Goal: Task Accomplishment & Management: Manage account settings

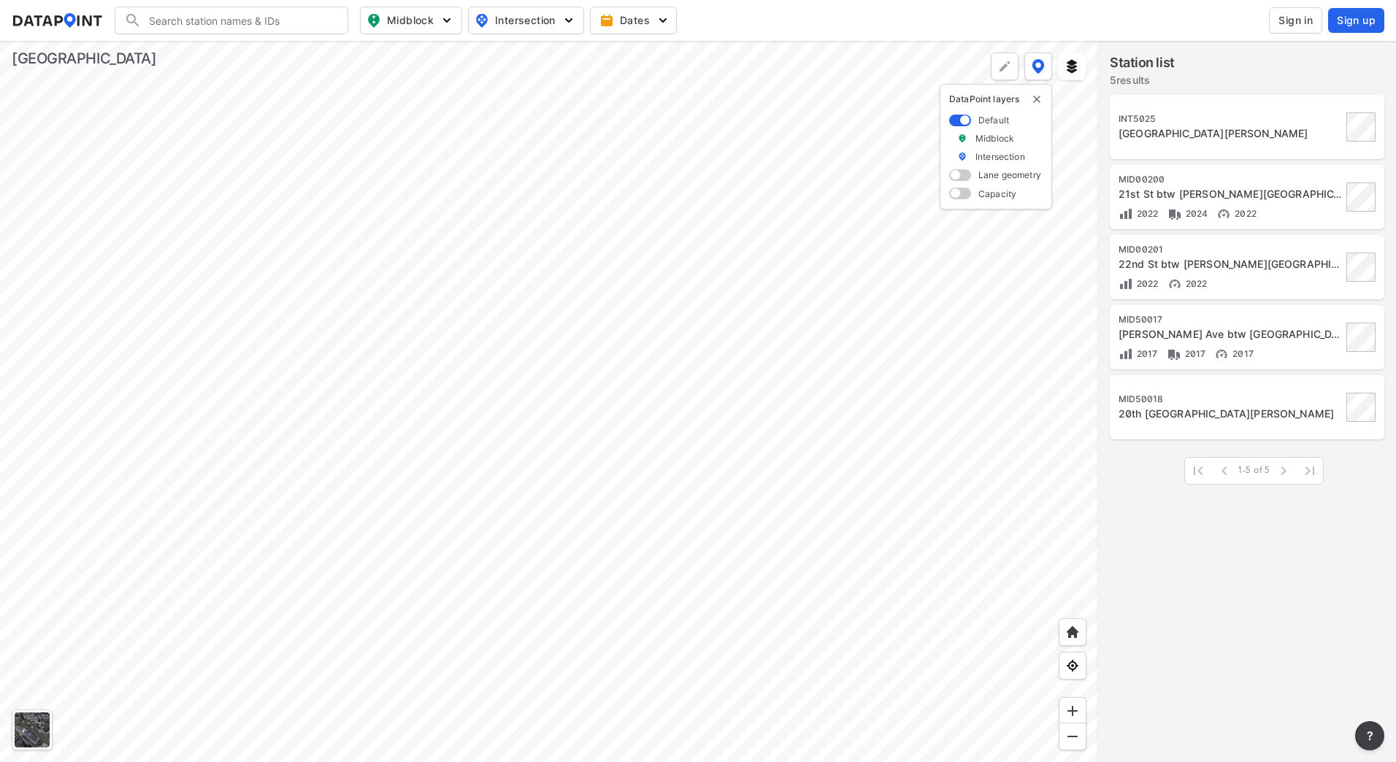
click at [813, 420] on div at bounding box center [549, 401] width 1098 height 721
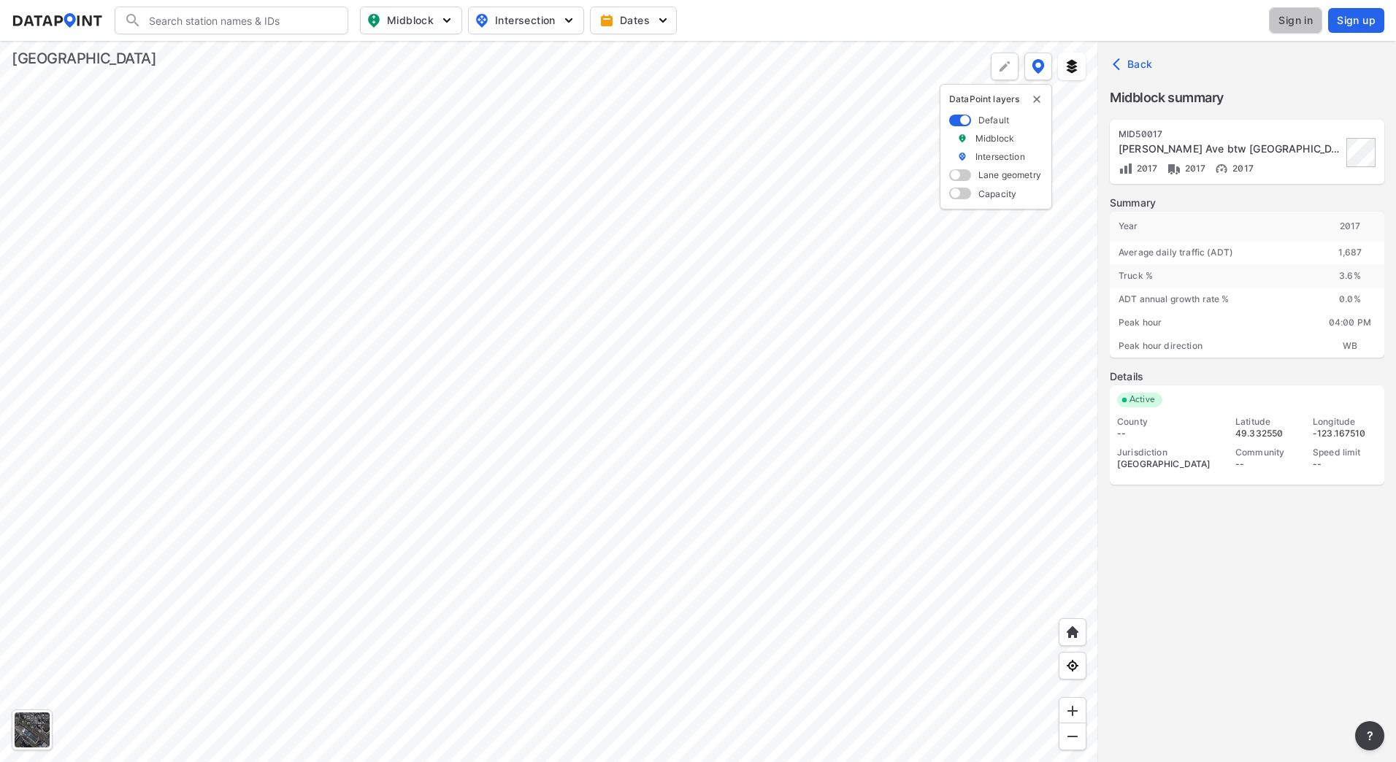
click at [1304, 29] on button "Sign in" at bounding box center [1295, 20] width 53 height 26
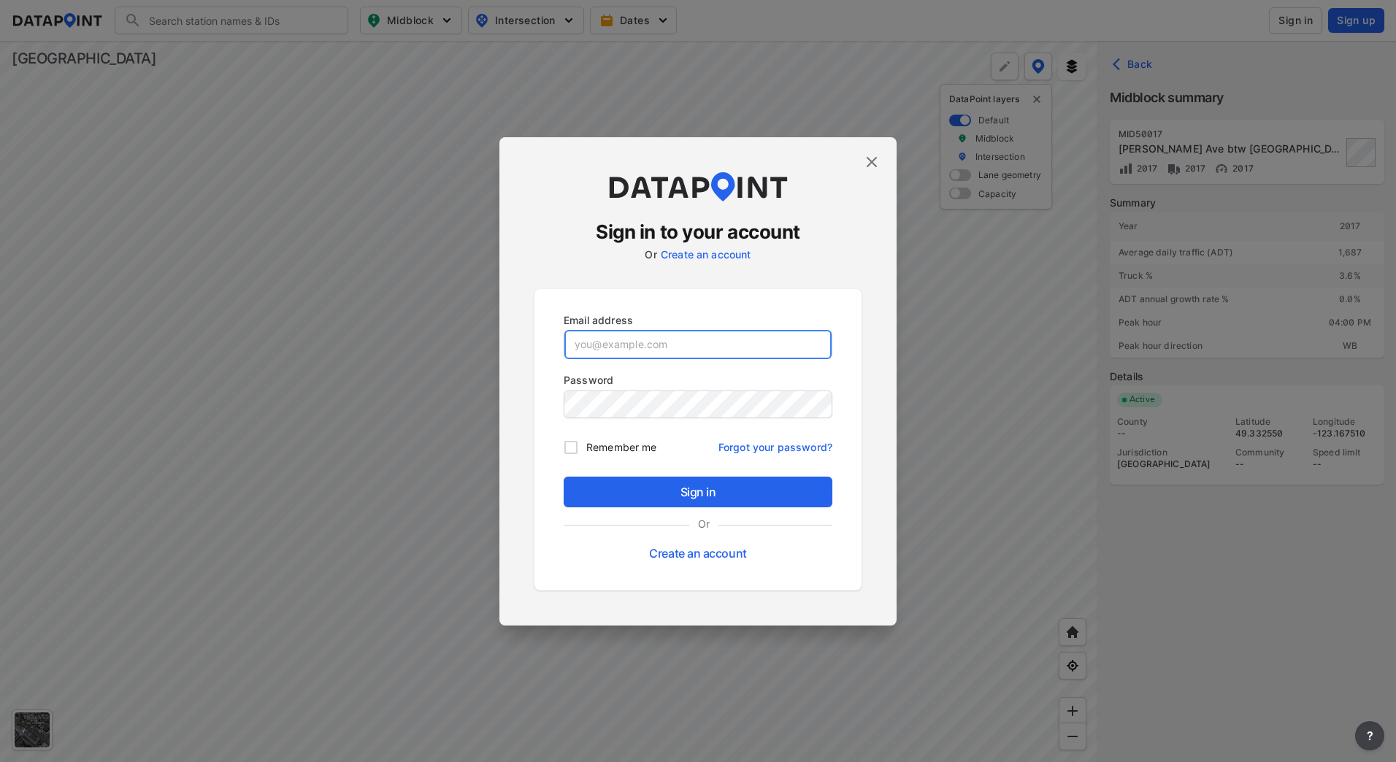
type input "[EMAIL_ADDRESS][DOMAIN_NAME]"
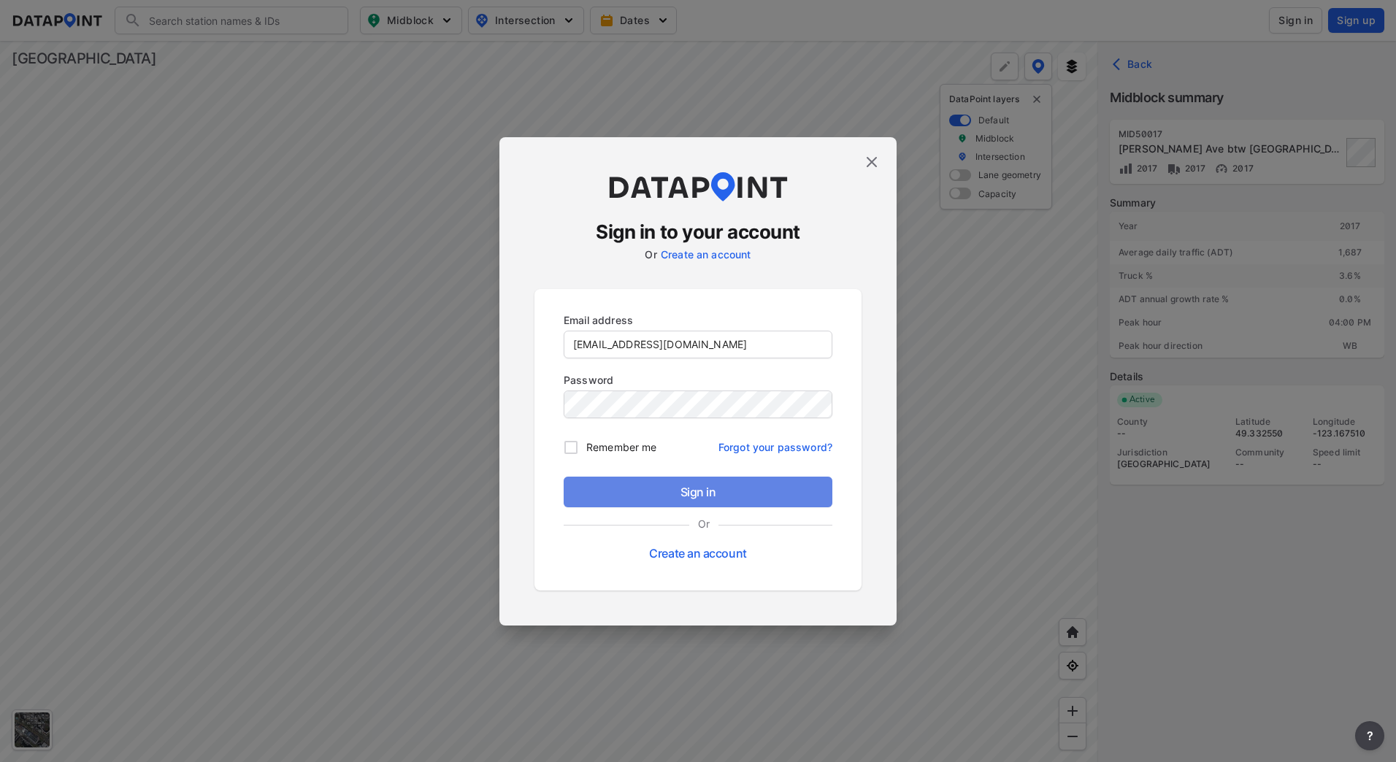
click at [672, 491] on span "Sign in" at bounding box center [697, 492] width 245 height 18
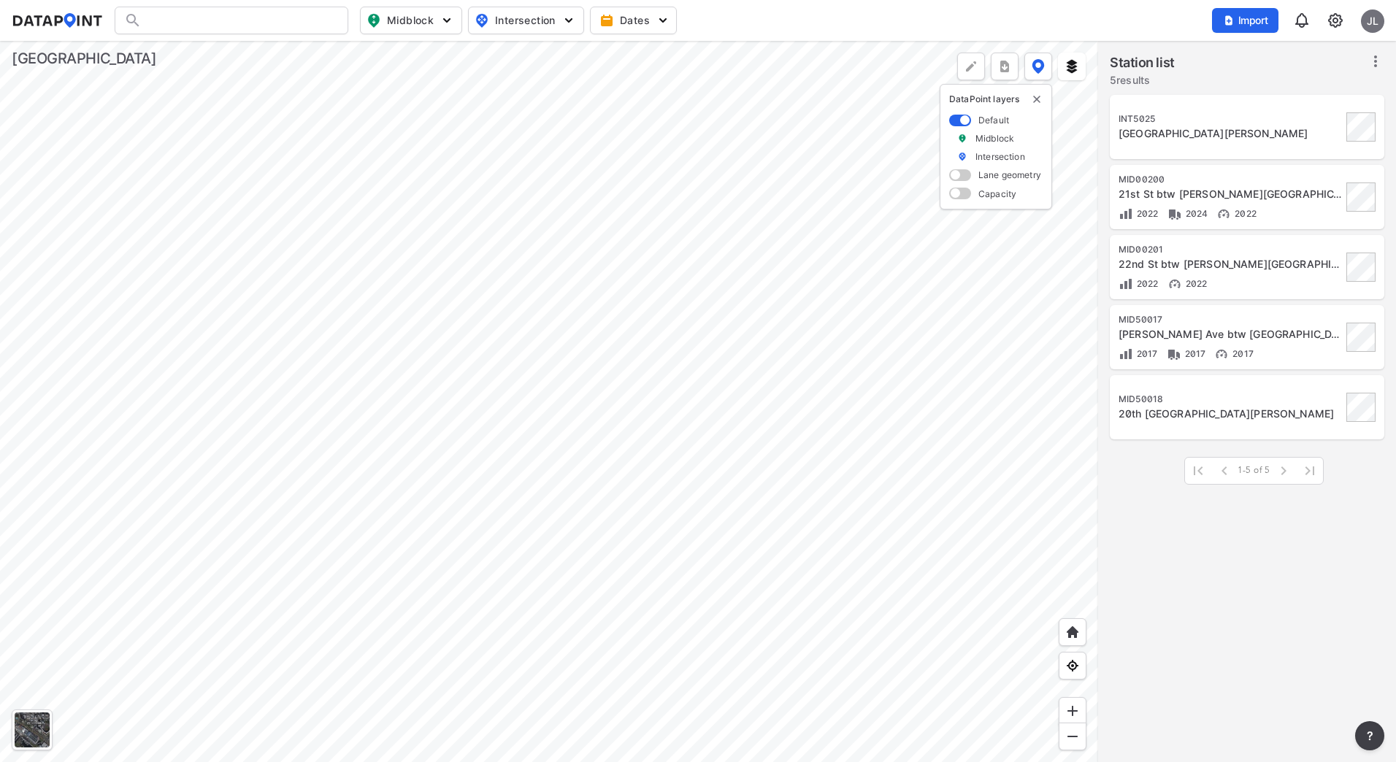
click at [771, 577] on div at bounding box center [549, 401] width 1098 height 721
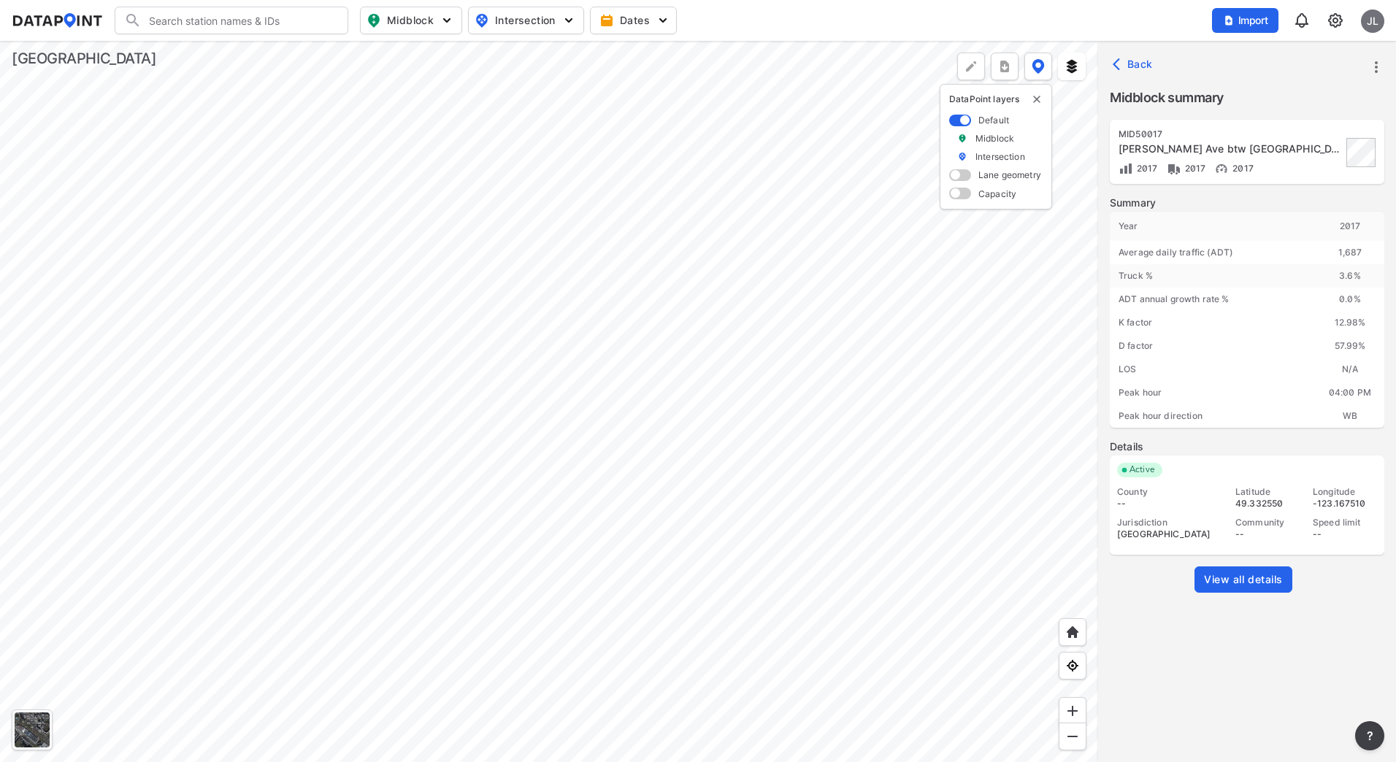
click at [470, 298] on div at bounding box center [549, 401] width 1098 height 721
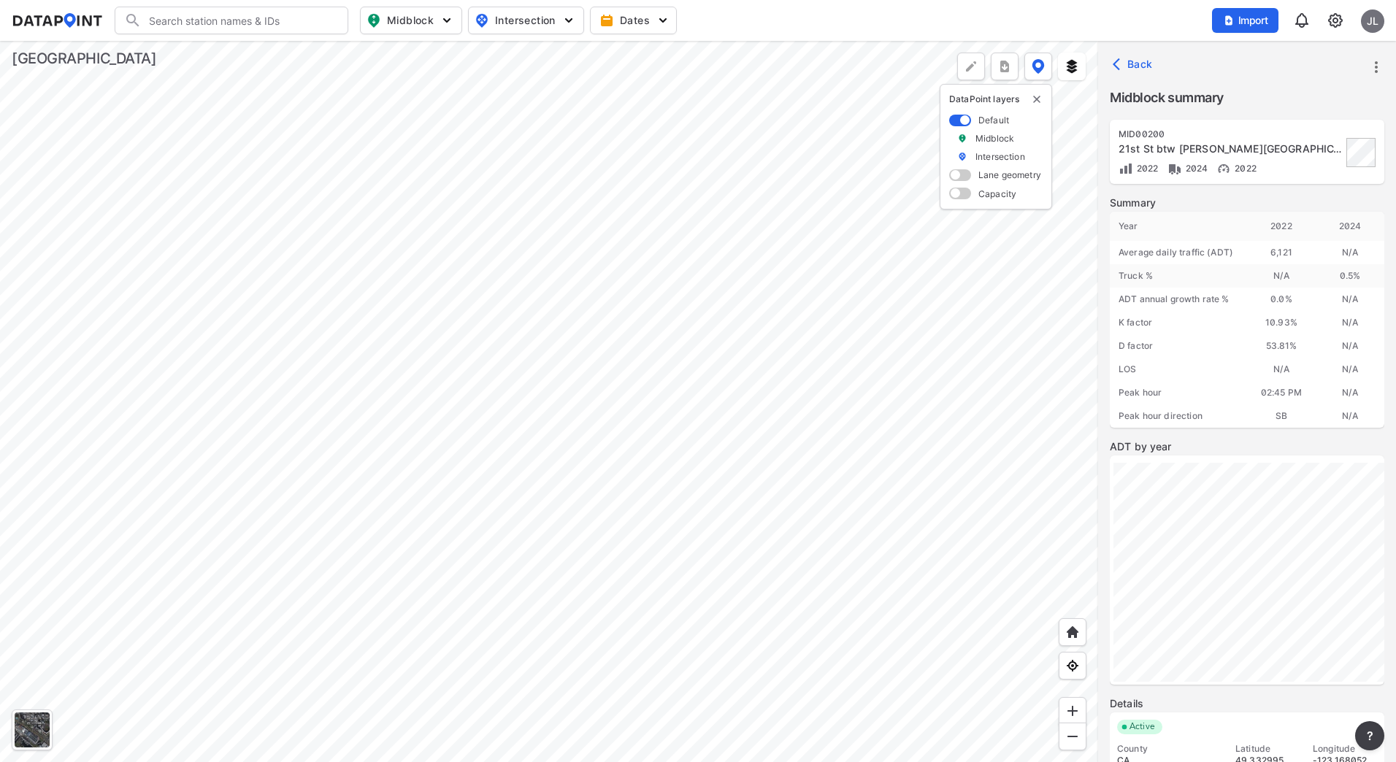
click at [556, 392] on div at bounding box center [549, 401] width 1098 height 721
